Goal: Find contact information: Find contact information

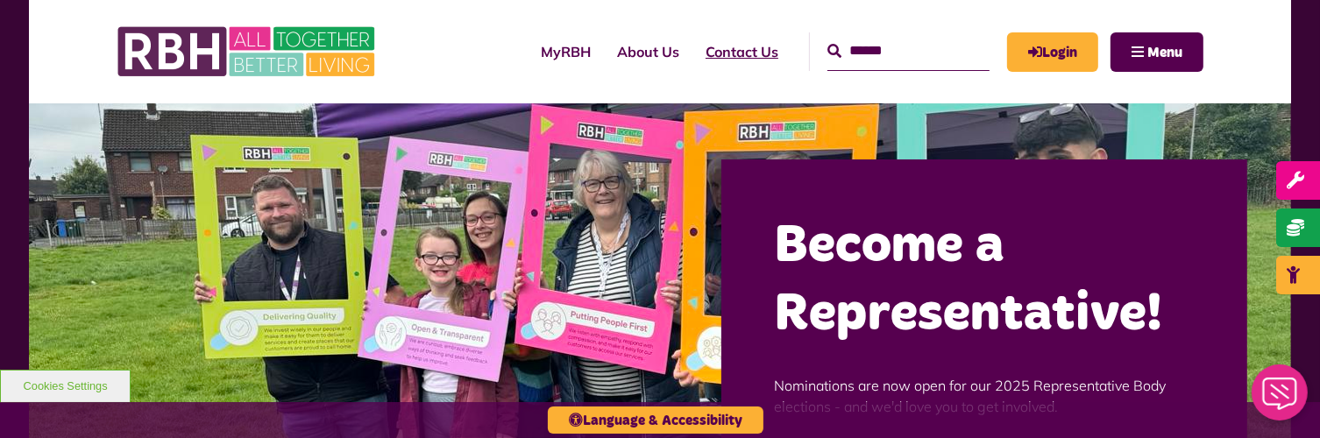
click at [725, 56] on link "Contact Us" at bounding box center [741, 51] width 99 height 47
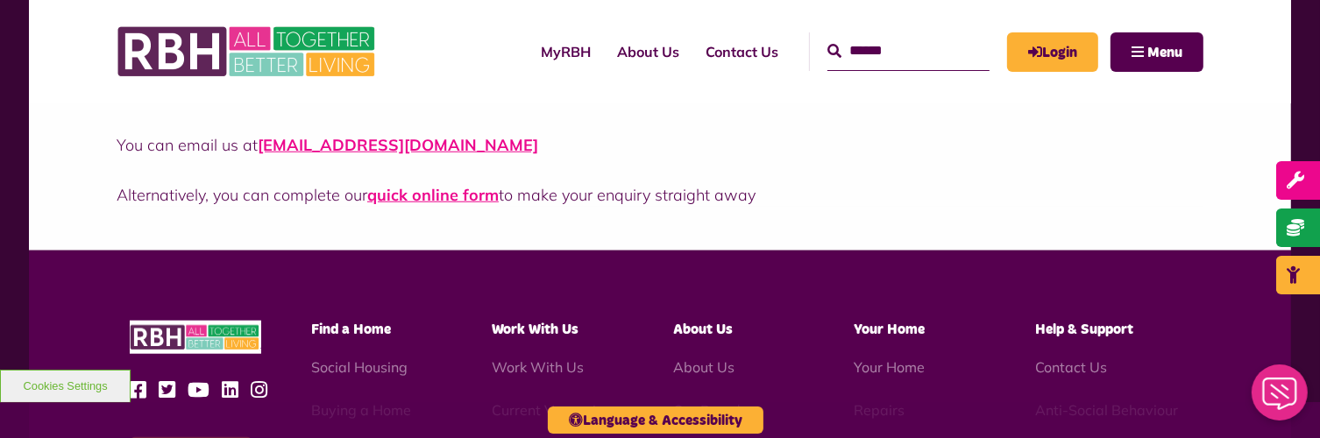
scroll to position [1314, 0]
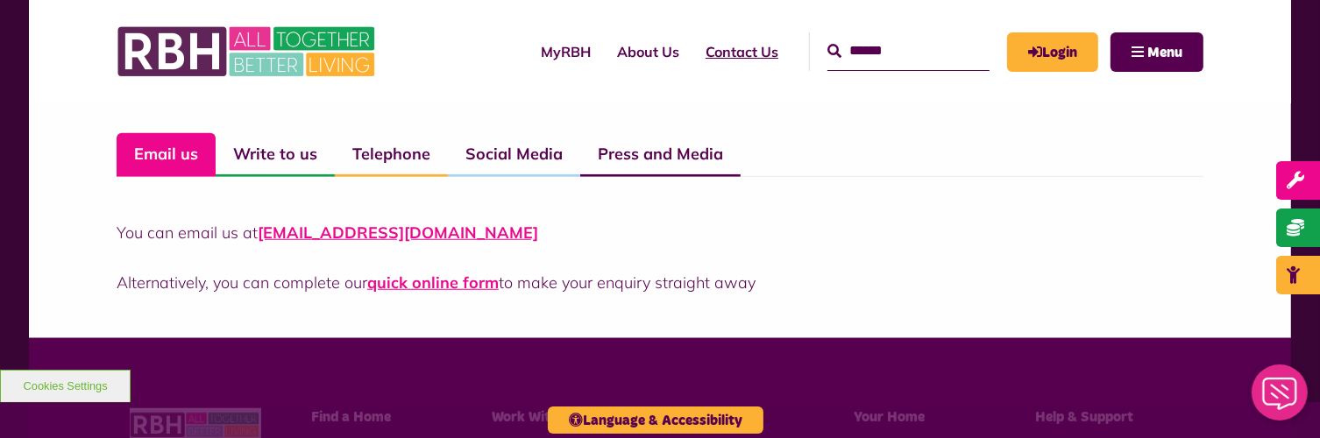
click at [721, 57] on link "Contact Us" at bounding box center [741, 51] width 99 height 47
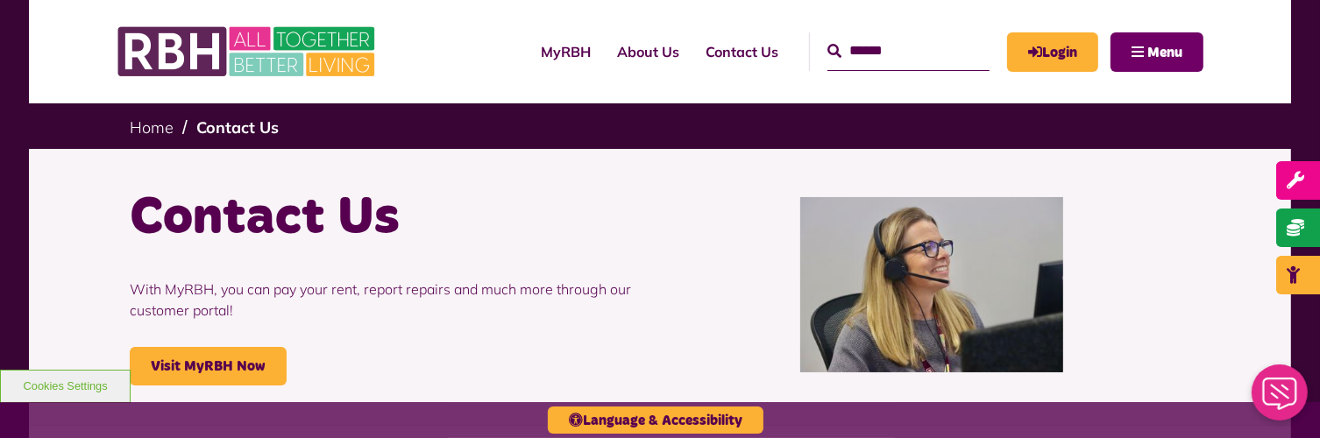
click at [1133, 55] on button "Menu" at bounding box center [1156, 51] width 93 height 39
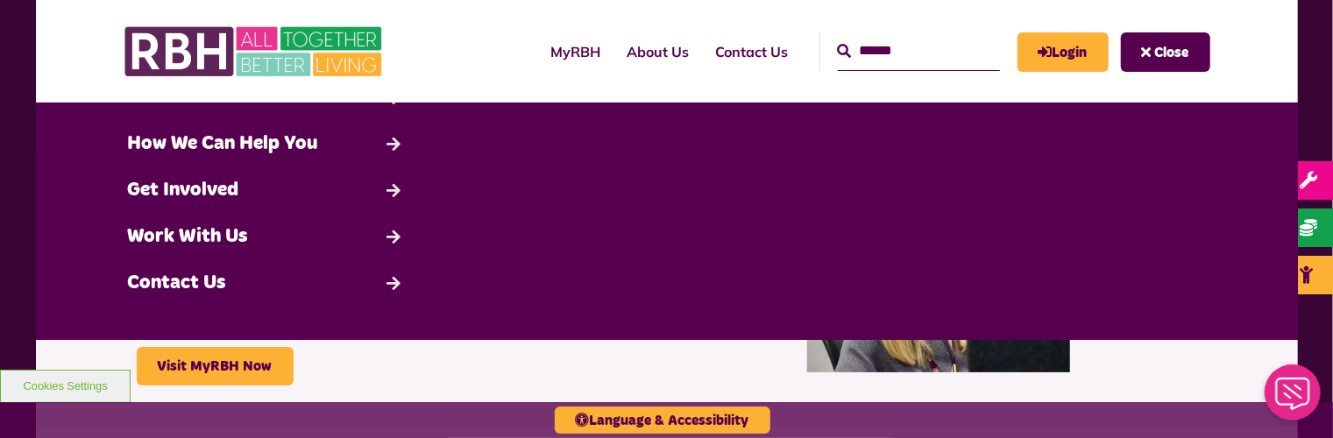
scroll to position [204, 0]
